Goal: Find contact information: Find contact information

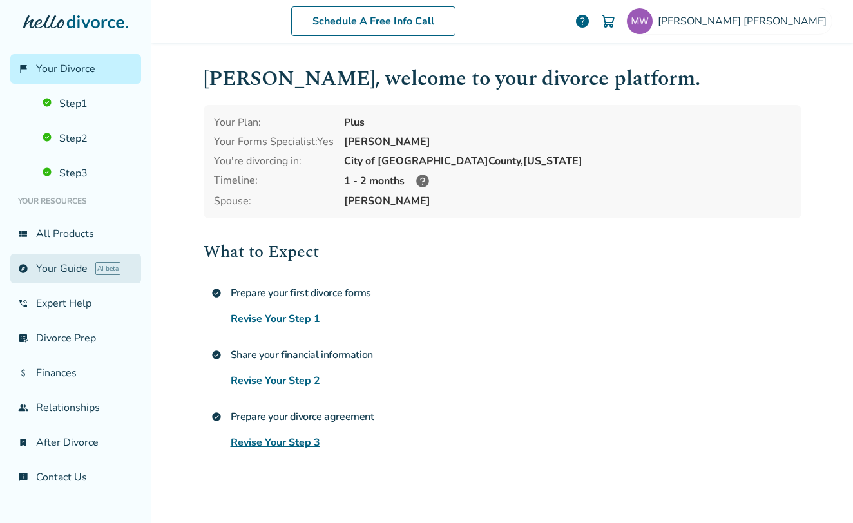
click at [64, 268] on link "explore Your Guide AI beta" at bounding box center [75, 269] width 131 height 30
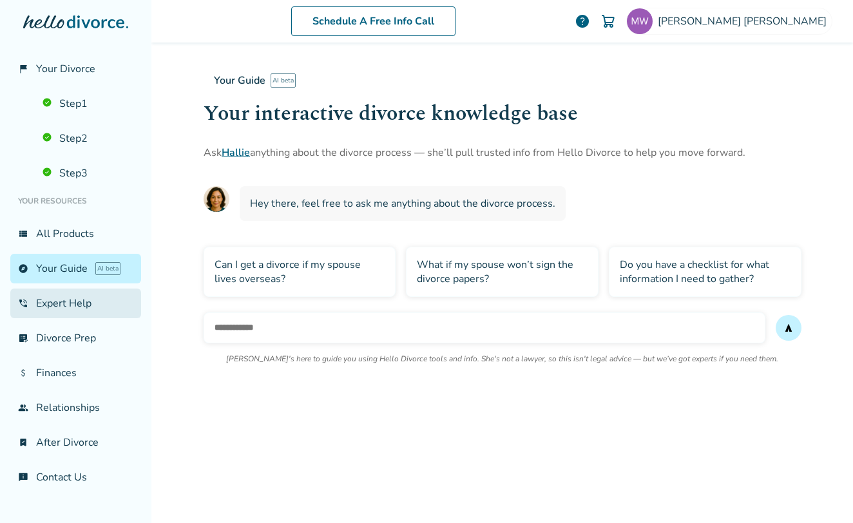
click at [55, 304] on link "phone_in_talk Expert Help" at bounding box center [75, 304] width 131 height 30
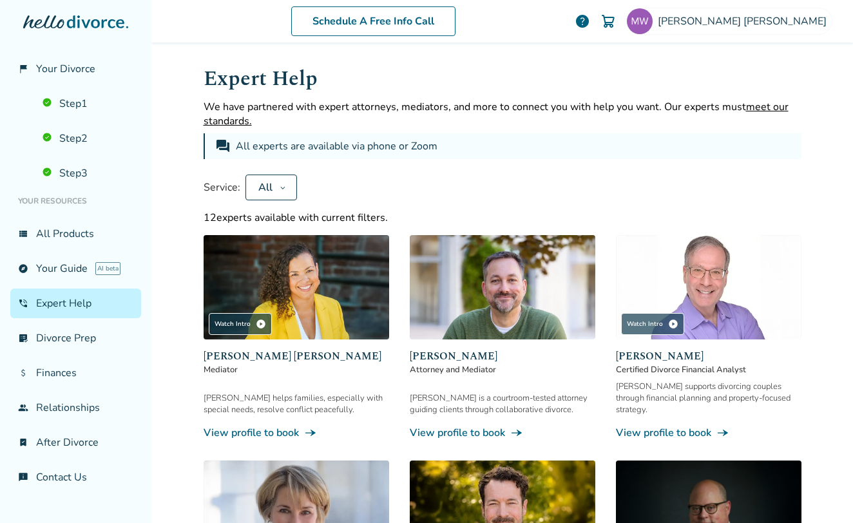
click at [280, 186] on icon at bounding box center [283, 187] width 6 height 10
click at [371, 195] on div "Service: All Apply" at bounding box center [503, 188] width 598 height 26
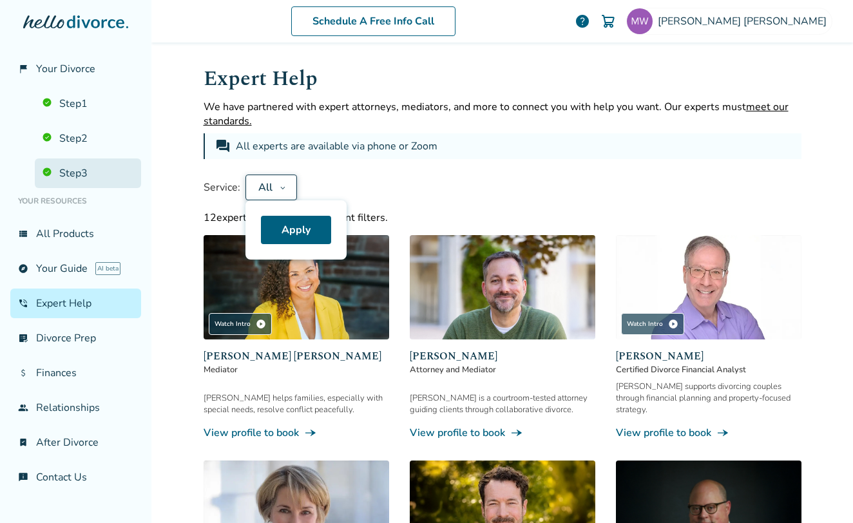
click at [75, 173] on link "Step 3" at bounding box center [88, 174] width 106 height 30
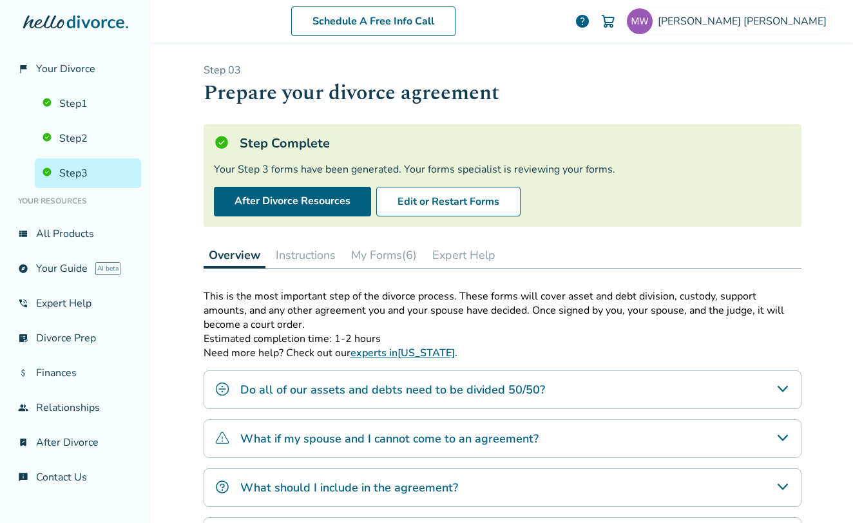
click at [459, 257] on button "Expert Help" at bounding box center [463, 255] width 73 height 26
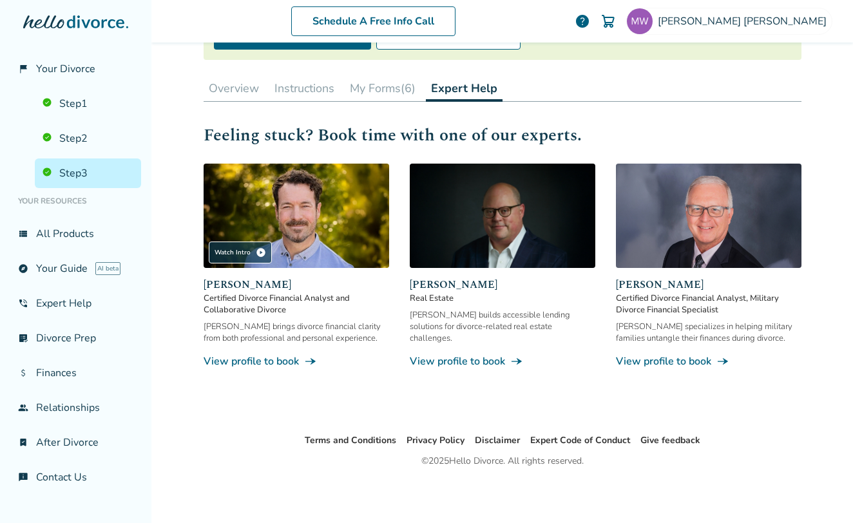
scroll to position [167, 0]
click at [249, 362] on link "View profile to book line_end_arrow_notch" at bounding box center [297, 362] width 186 height 14
click at [68, 268] on link "explore Your Guide AI beta" at bounding box center [75, 269] width 131 height 30
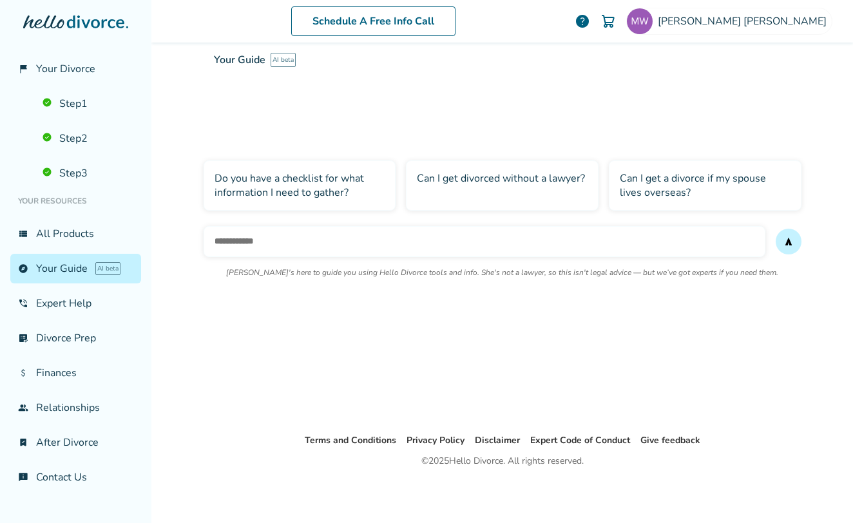
scroll to position [63, 0]
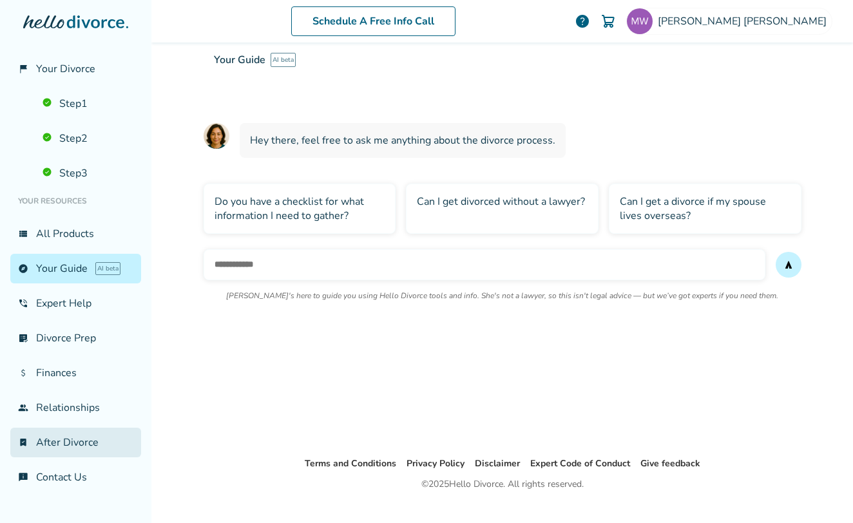
click at [72, 442] on link "bookmark_check After Divorce" at bounding box center [75, 443] width 131 height 30
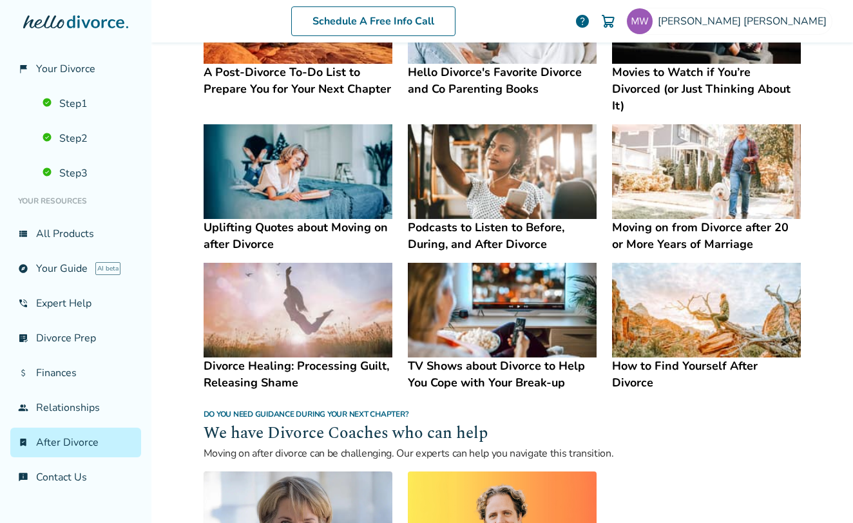
scroll to position [821, 0]
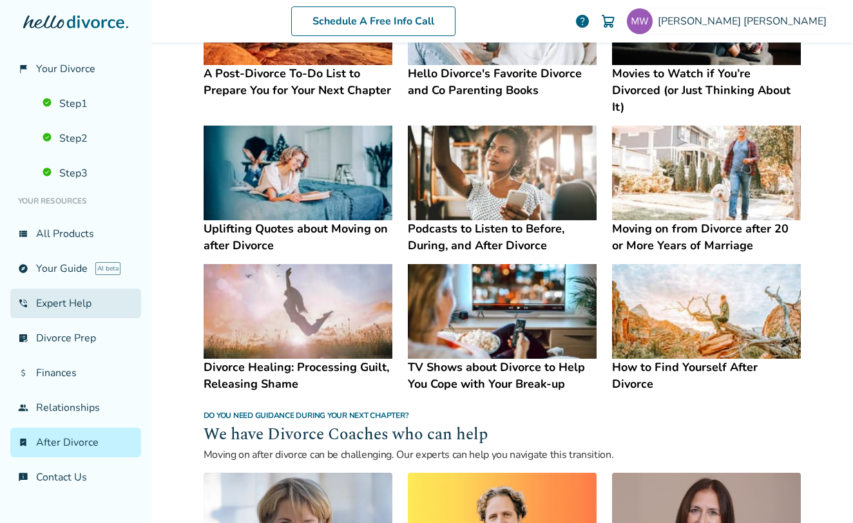
click at [50, 304] on link "phone_in_talk Expert Help" at bounding box center [75, 304] width 131 height 30
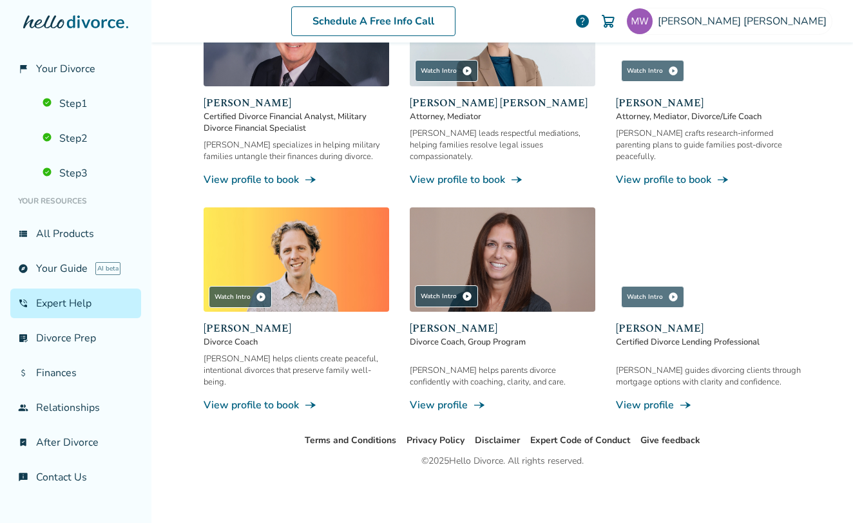
scroll to position [63, 0]
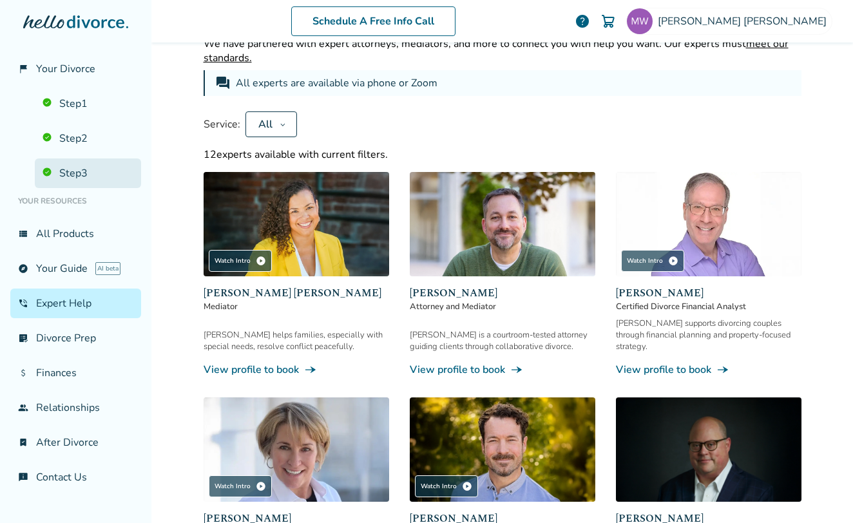
click at [63, 175] on link "Step 3" at bounding box center [88, 174] width 106 height 30
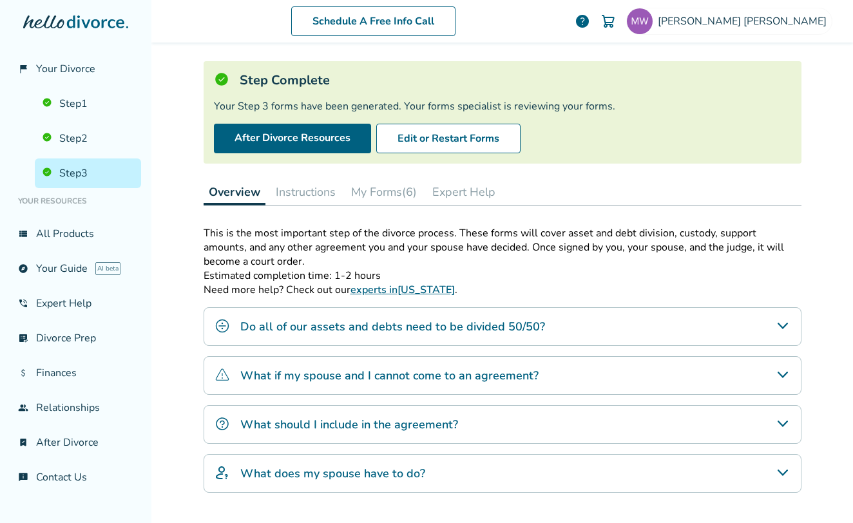
click at [460, 190] on button "Expert Help" at bounding box center [463, 192] width 73 height 26
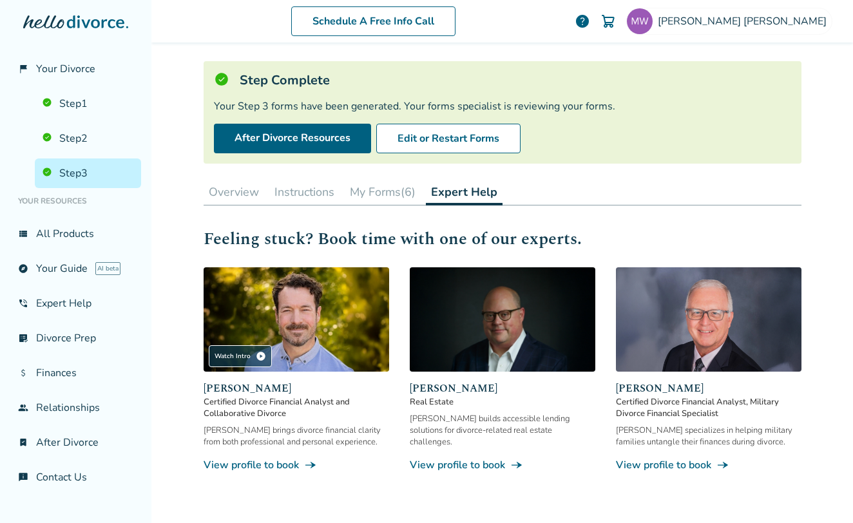
click at [227, 191] on button "Overview" at bounding box center [234, 192] width 61 height 26
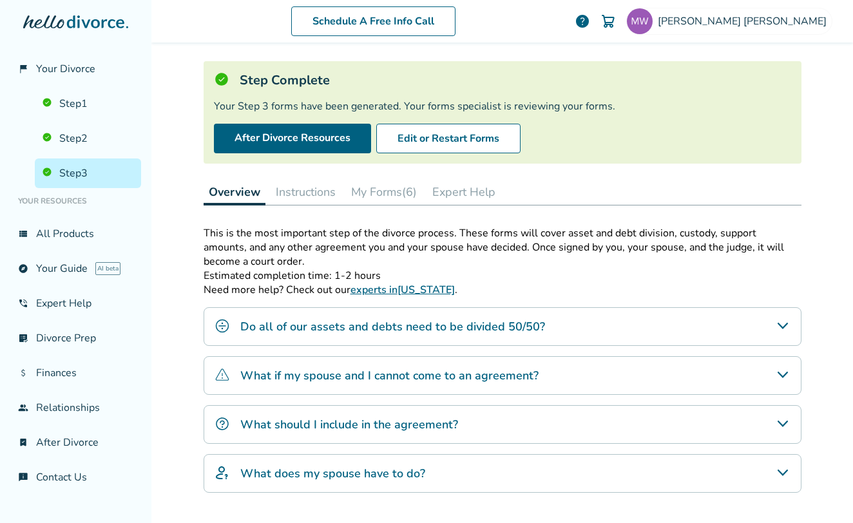
click at [417, 290] on link "experts in [US_STATE]" at bounding box center [403, 290] width 104 height 14
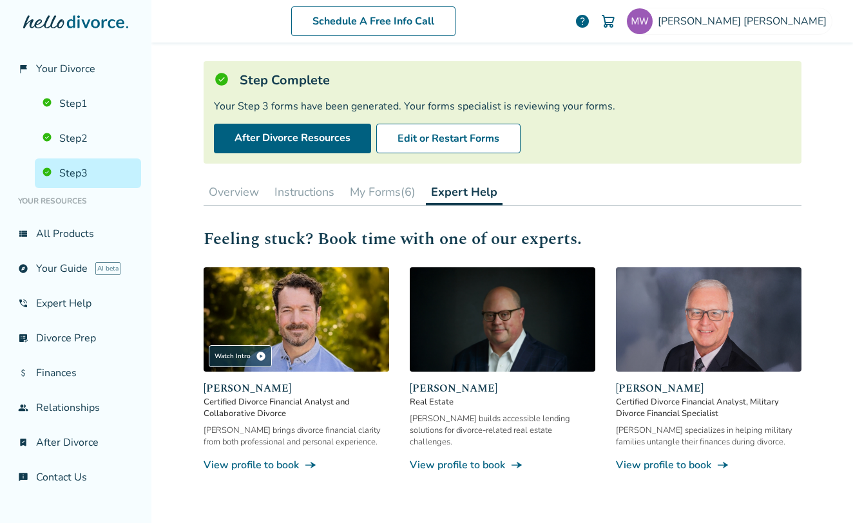
click at [652, 466] on link "View profile to book line_end_arrow_notch" at bounding box center [709, 465] width 186 height 14
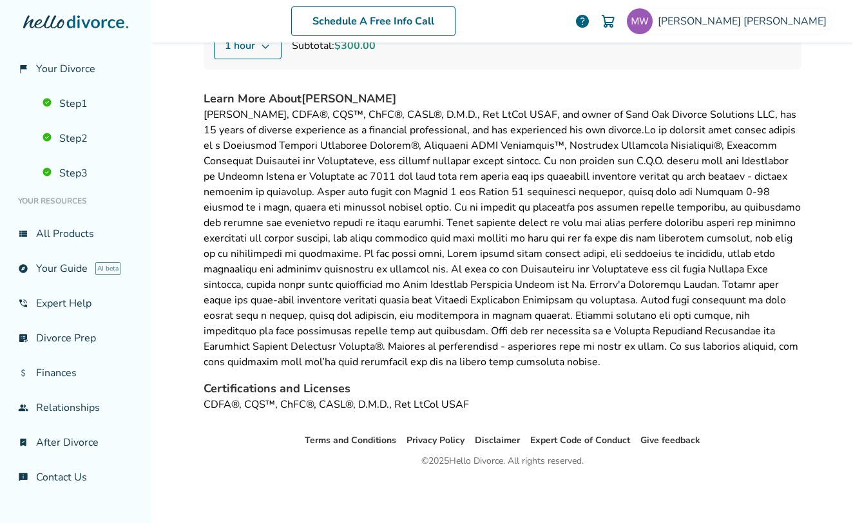
scroll to position [217, 0]
